Goal: Check status: Check status

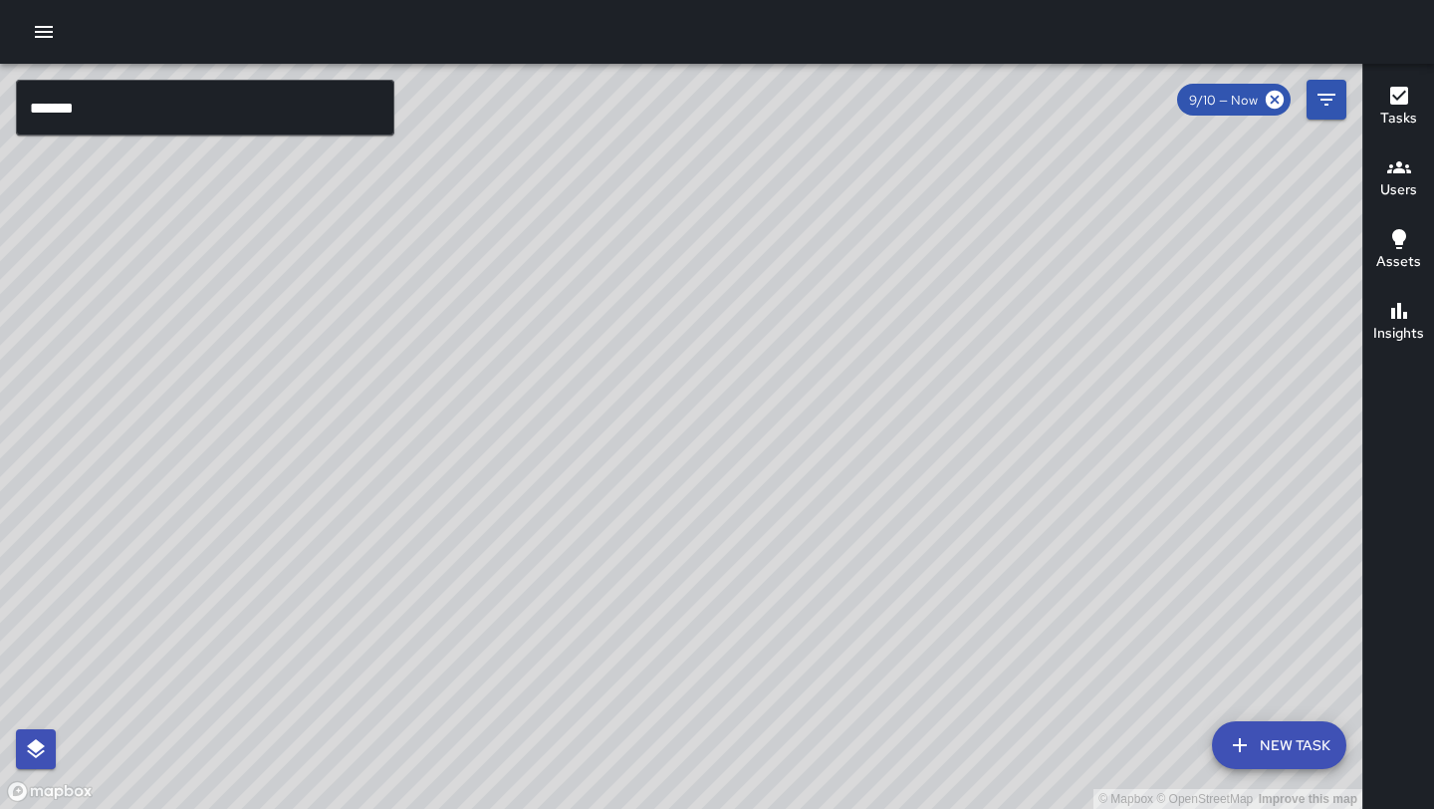
drag, startPoint x: 923, startPoint y: 318, endPoint x: 587, endPoint y: 402, distance: 346.1
click at [587, 402] on div "© Mapbox © OpenStreetMap Improve this map" at bounding box center [681, 436] width 1362 height 745
drag, startPoint x: 580, startPoint y: 345, endPoint x: 599, endPoint y: 401, distance: 60.2
click at [599, 401] on div "© Mapbox © OpenStreetMap Improve this map" at bounding box center [681, 436] width 1362 height 745
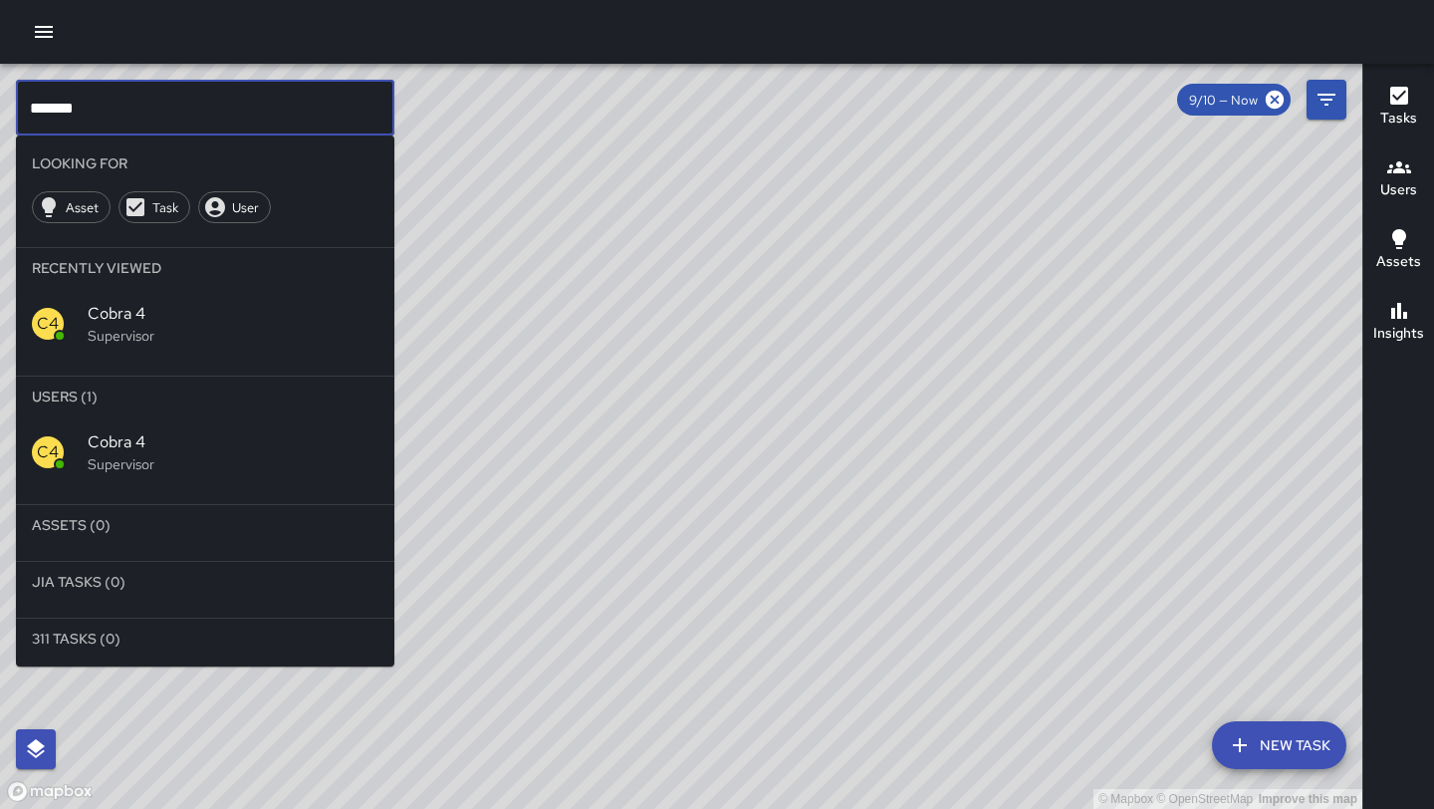
click at [100, 115] on input "*******" at bounding box center [205, 108] width 378 height 56
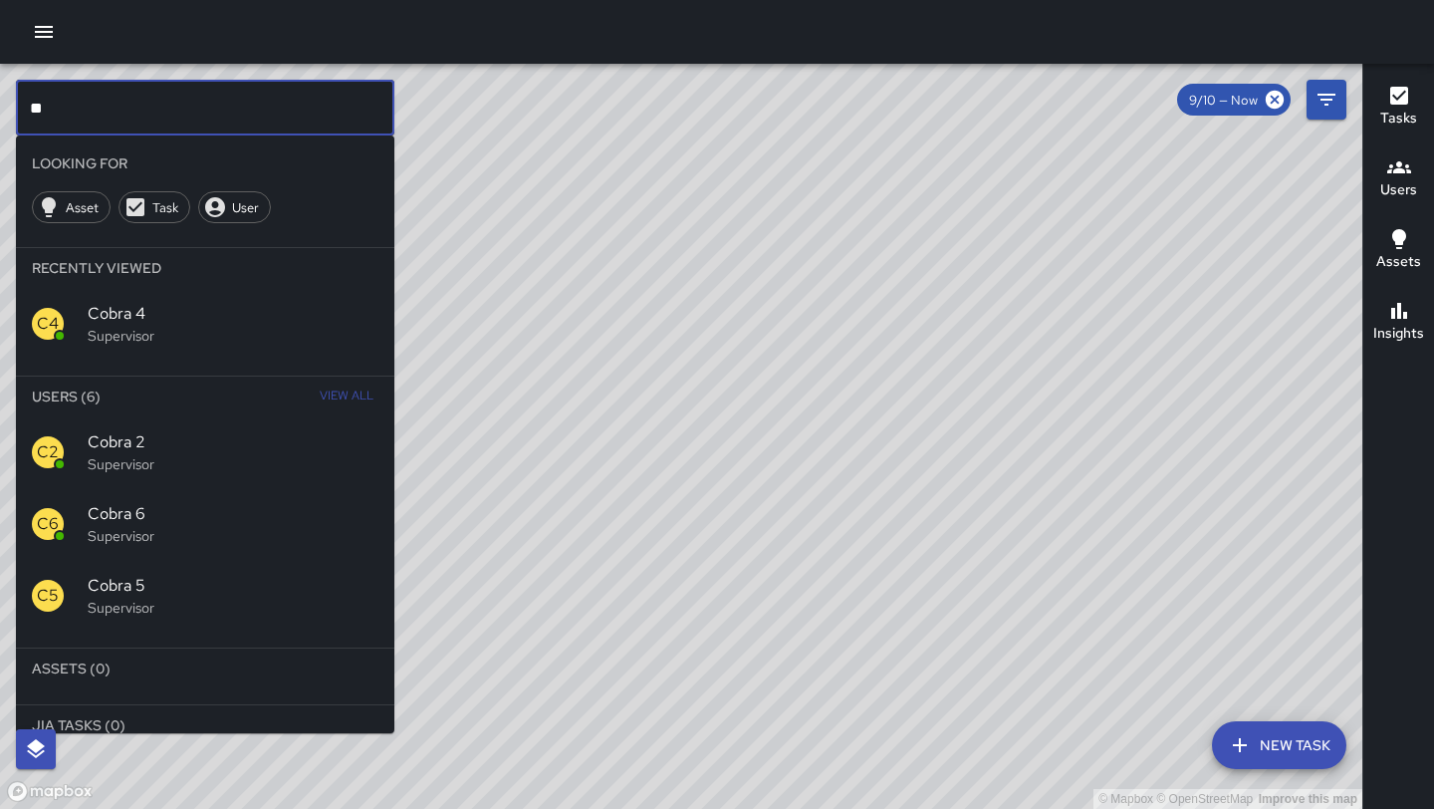
type input "*"
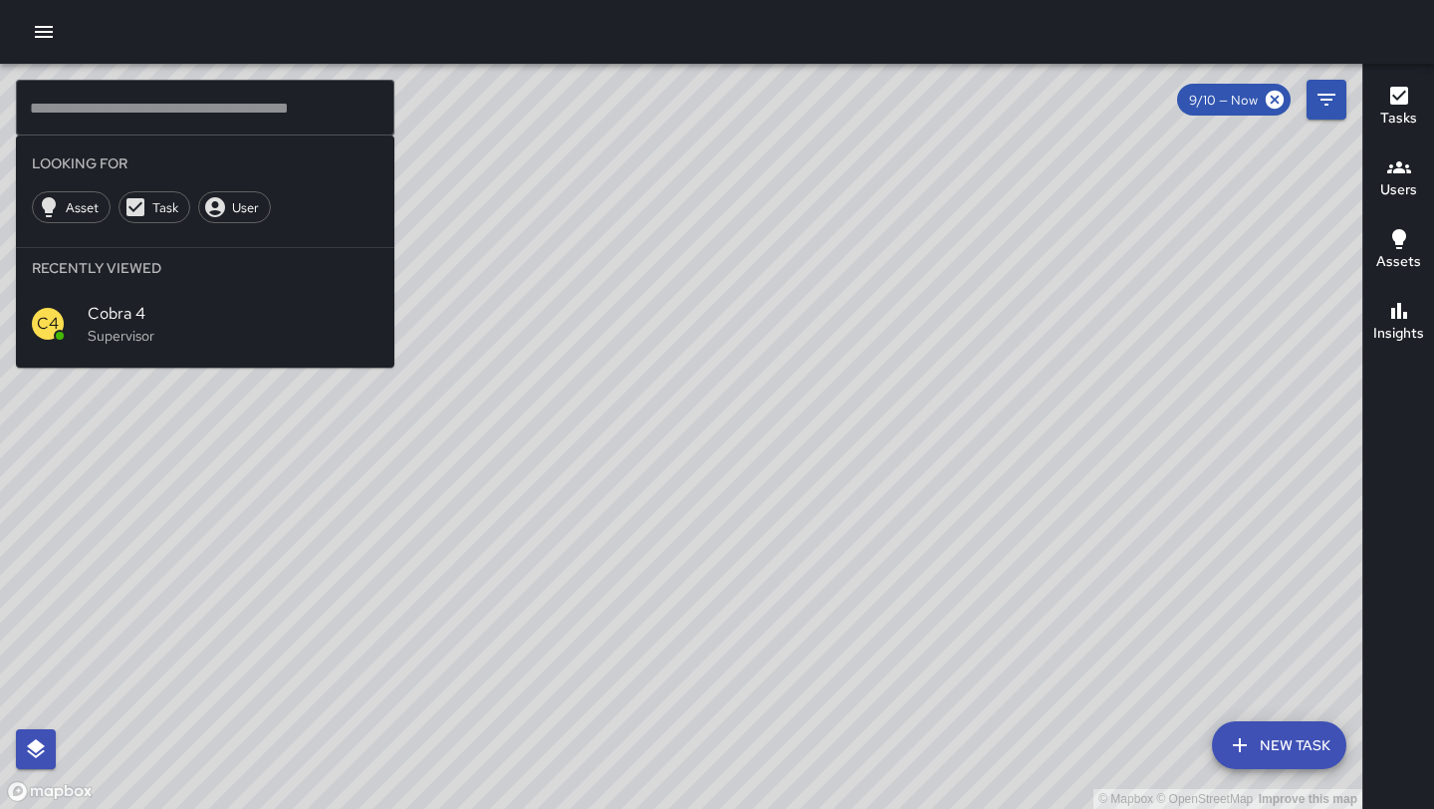
click at [742, 407] on div "© Mapbox © OpenStreetMap Improve this map" at bounding box center [681, 436] width 1362 height 745
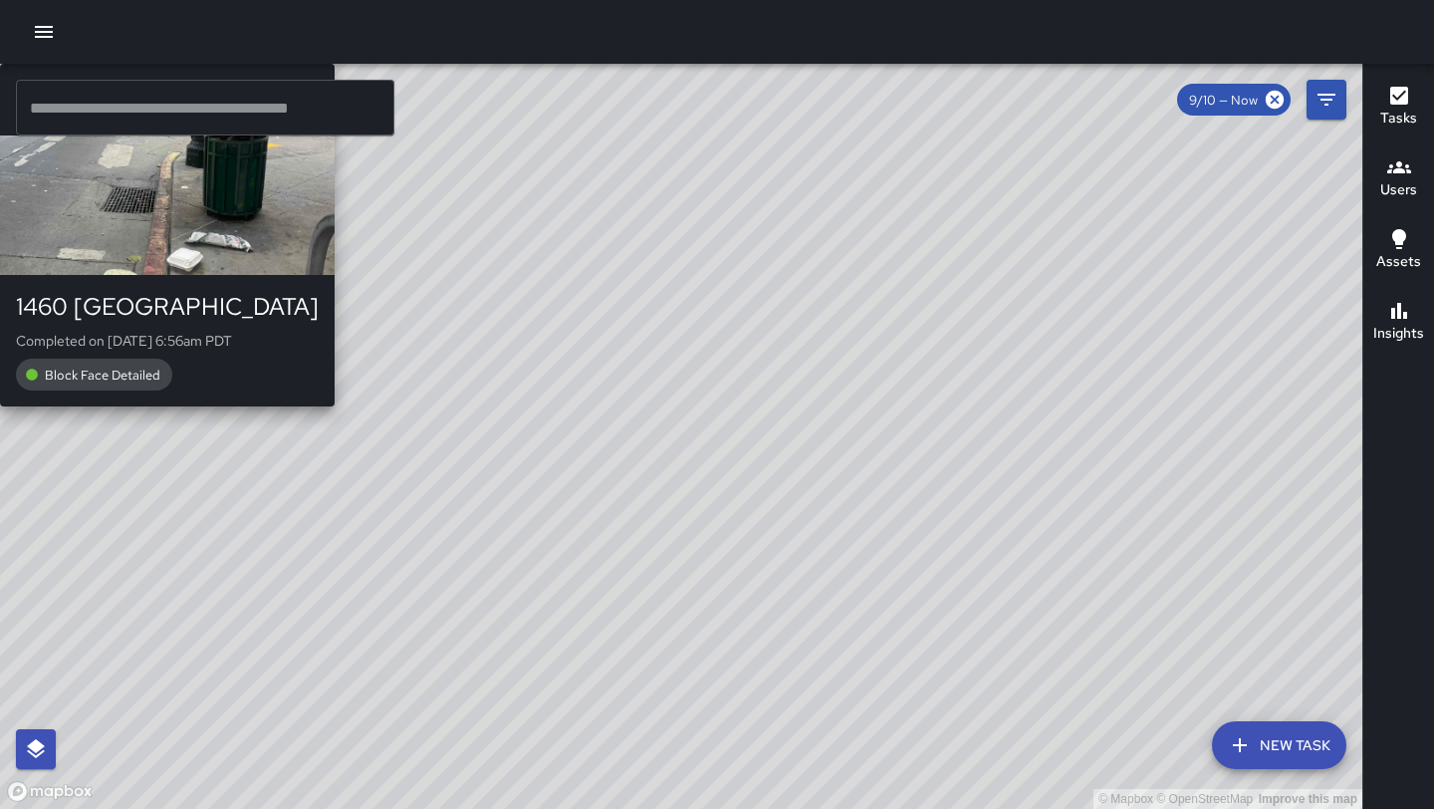
click at [534, 637] on div "© Mapbox © OpenStreetMap Improve this map M3 [PERSON_NAME] 3 1460 Broadway Comp…" at bounding box center [681, 436] width 1362 height 745
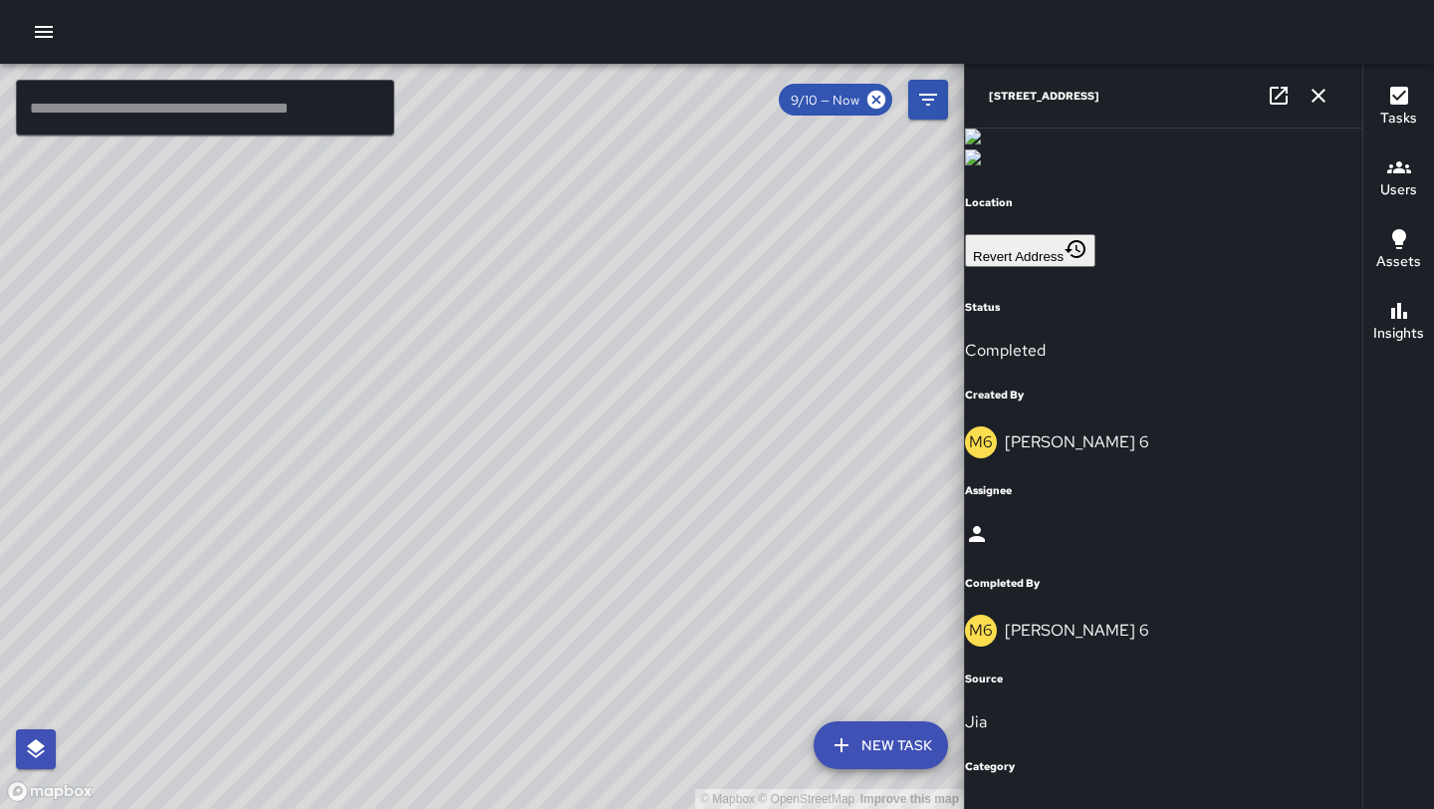
click at [269, 438] on button "M3 [PERSON_NAME] 3 1450 Broadway Completed on [DATE] 6:57am PDT Welfare Check C…" at bounding box center [134, 251] width 269 height 374
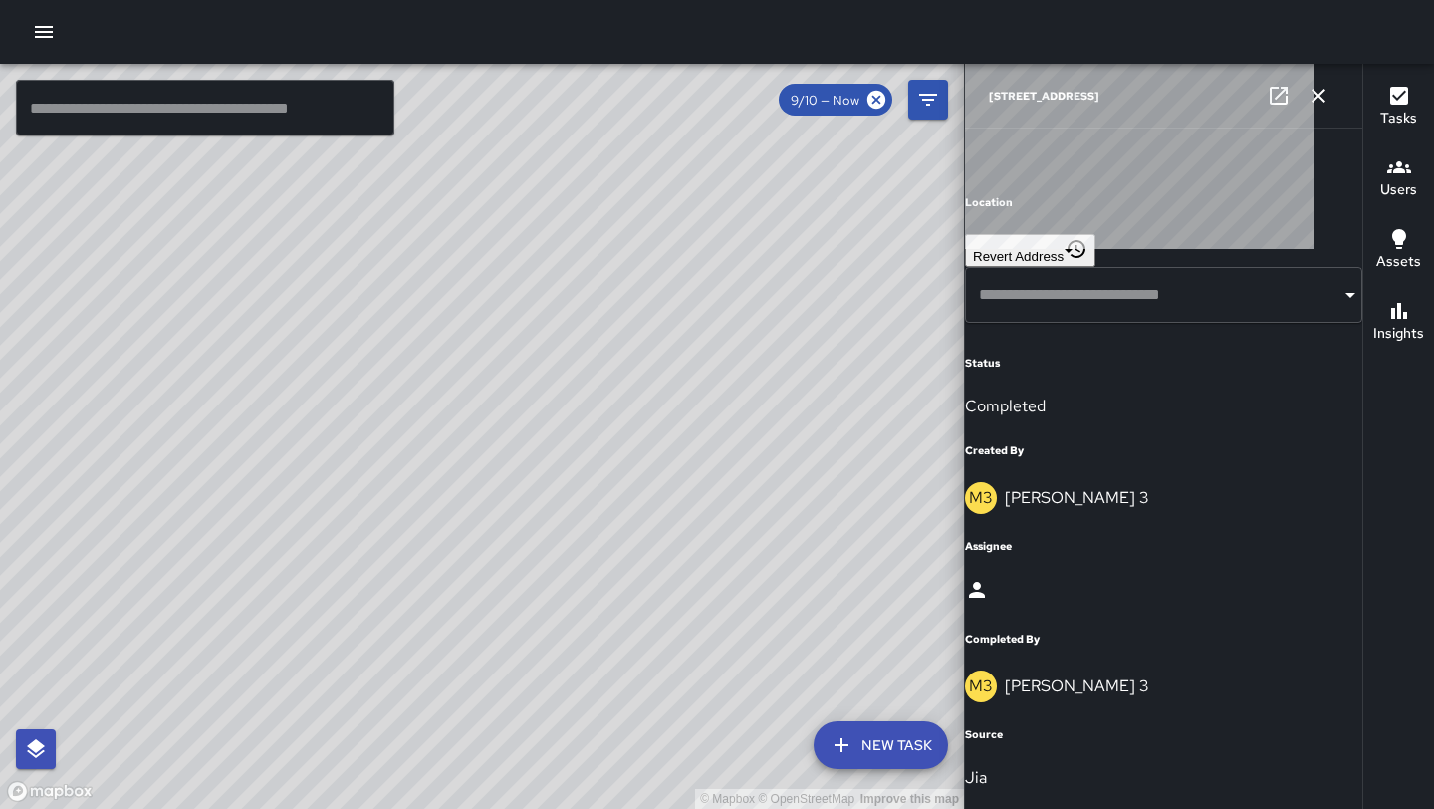
type input "**********"
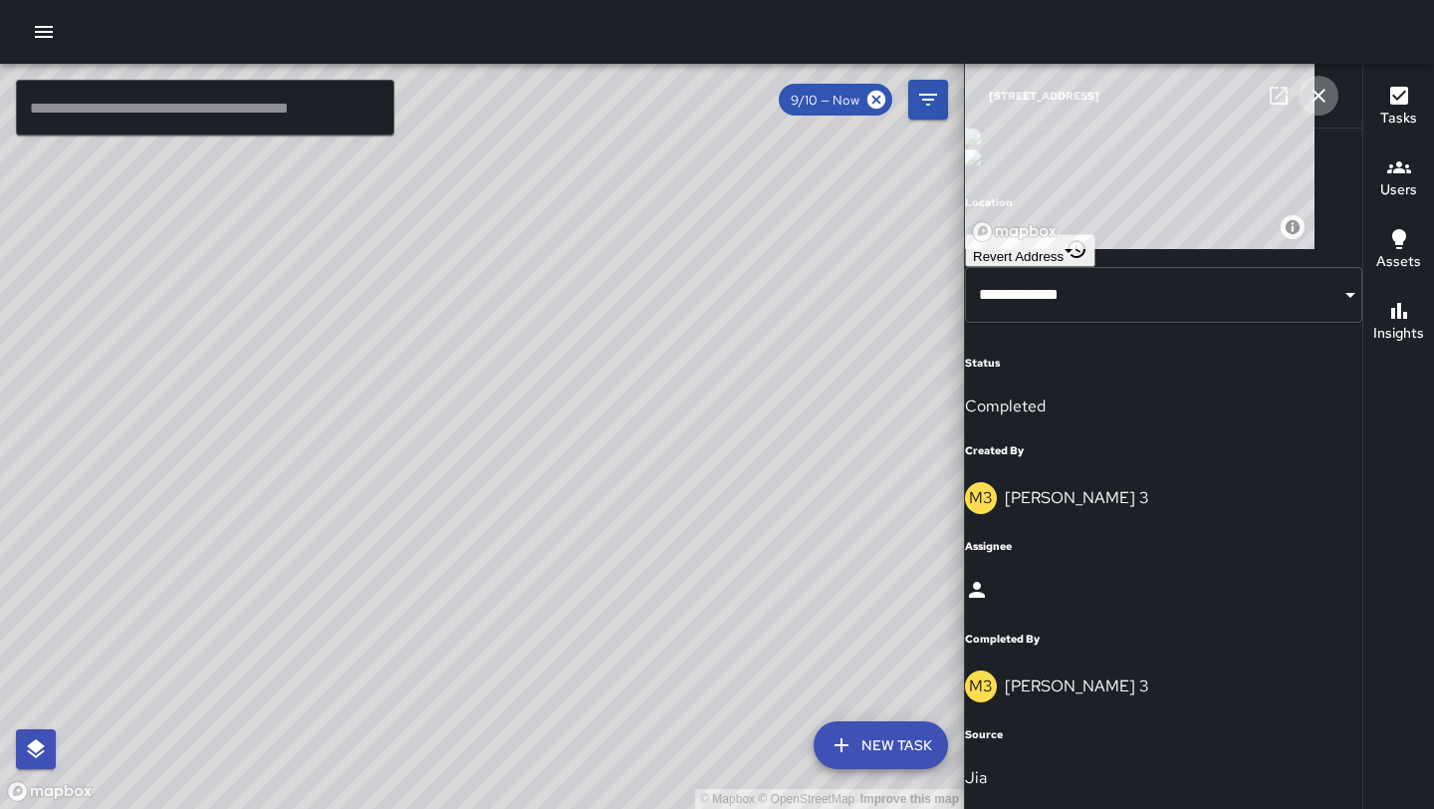
click at [1315, 99] on icon "button" at bounding box center [1318, 96] width 14 height 14
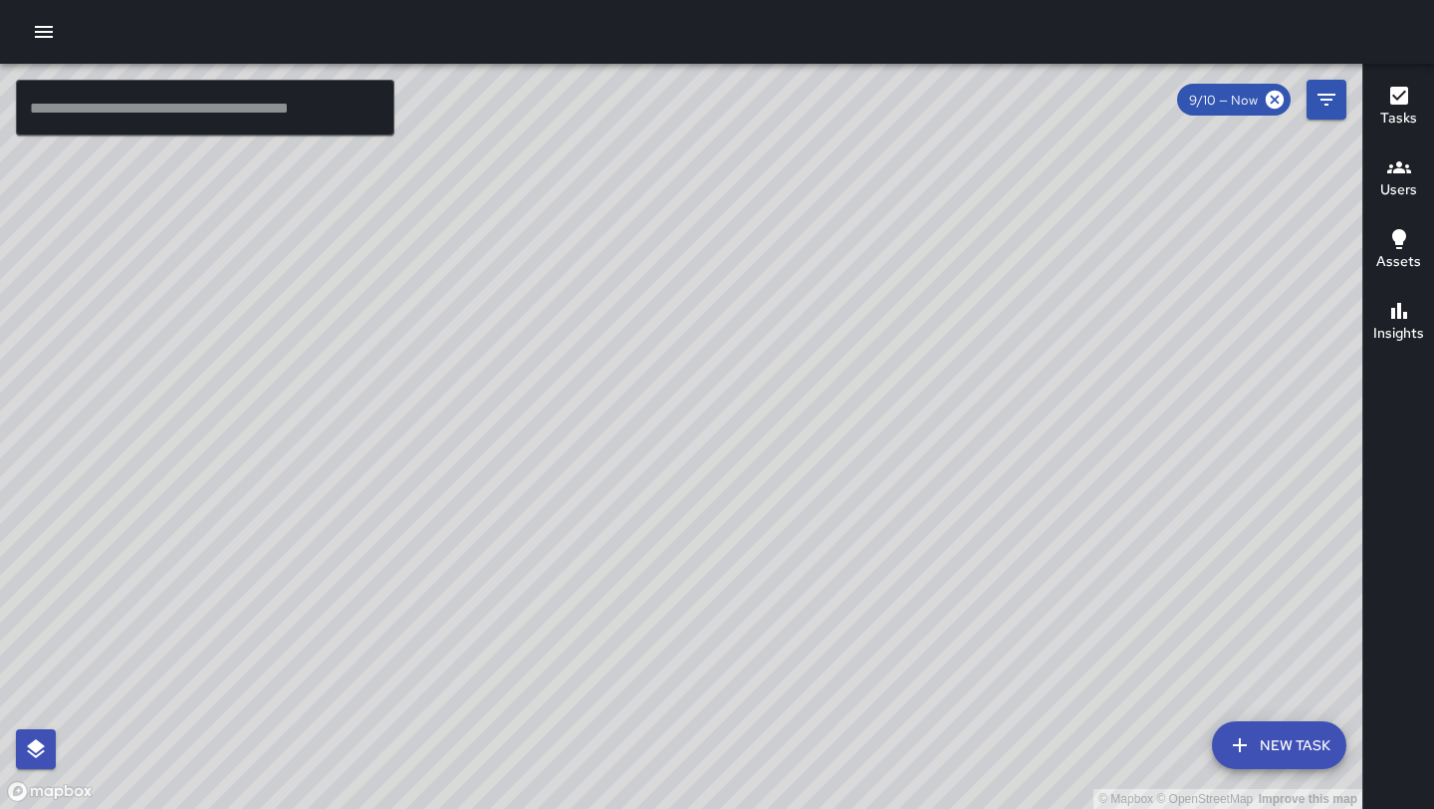
drag, startPoint x: 729, startPoint y: 295, endPoint x: 528, endPoint y: 537, distance: 314.7
click at [528, 537] on div "© Mapbox © OpenStreetMap Improve this map" at bounding box center [681, 436] width 1362 height 745
